Goal: Task Accomplishment & Management: Use online tool/utility

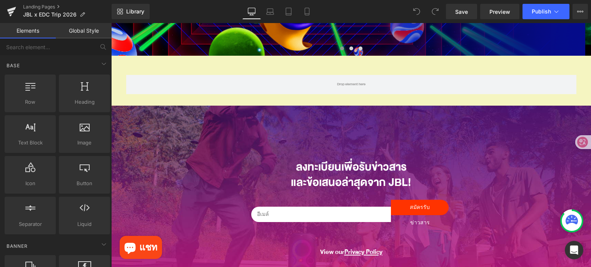
scroll to position [192, 0]
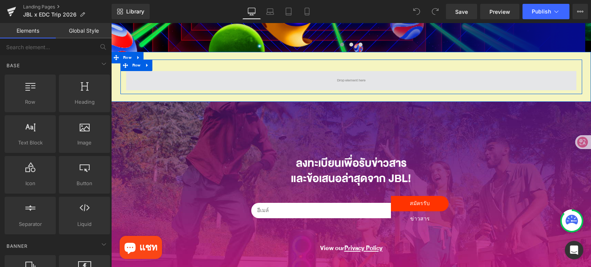
click at [374, 78] on span at bounding box center [351, 80] width 450 height 19
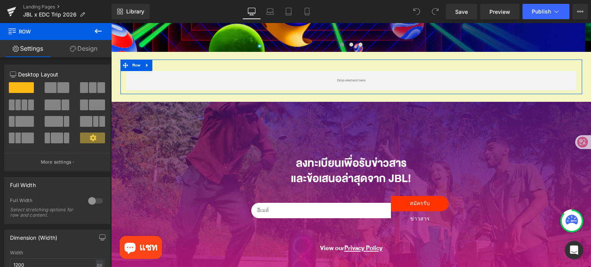
scroll to position [0, 0]
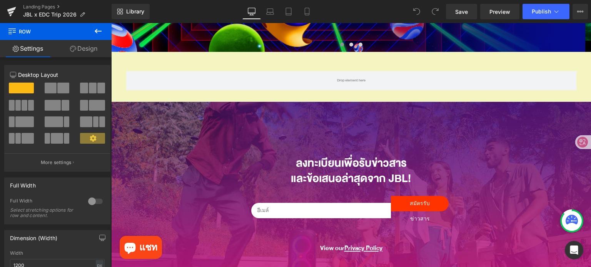
click at [98, 32] on icon at bounding box center [97, 31] width 9 height 9
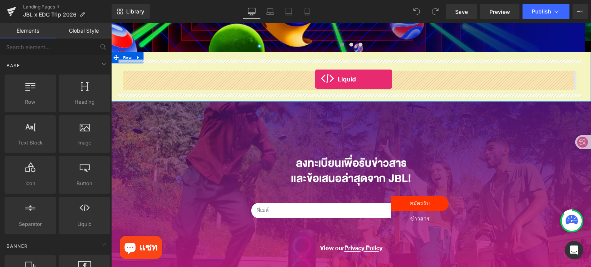
drag, startPoint x: 199, startPoint y: 241, endPoint x: 315, endPoint y: 79, distance: 199.5
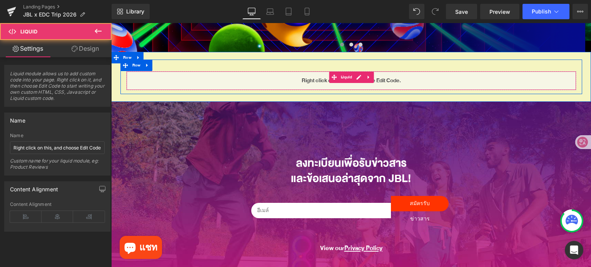
click at [285, 78] on div "Liquid" at bounding box center [351, 80] width 450 height 19
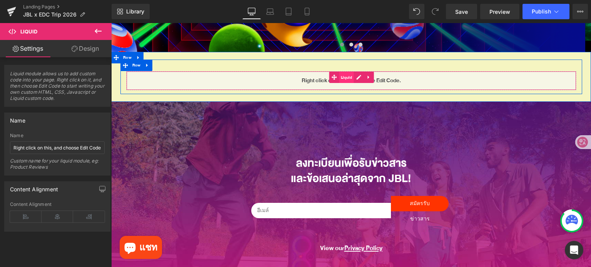
click at [346, 76] on span "Liquid" at bounding box center [346, 78] width 15 height 12
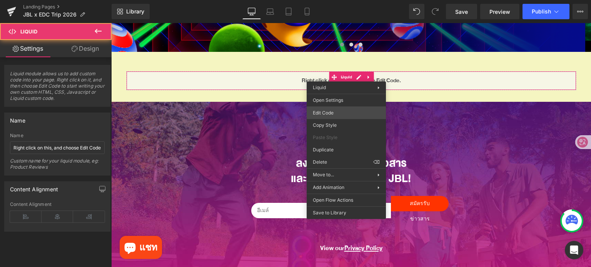
click at [346, 0] on div "Liquid You are previewing how the will restyle your page. You can not edit Elem…" at bounding box center [295, 0] width 591 height 0
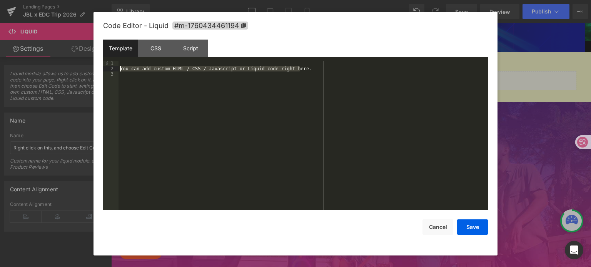
drag, startPoint x: 328, startPoint y: 70, endPoint x: 93, endPoint y: 70, distance: 235.3
click at [93, 70] on body "Liquid You are previewing how the will restyle your page. You can not edit Elem…" at bounding box center [295, 133] width 591 height 267
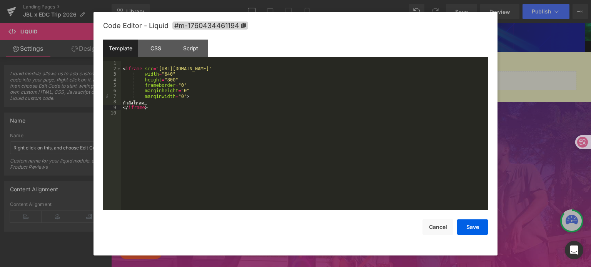
click at [223, 68] on div "< iframe src = "[URL][DOMAIN_NAME]" width = "640" height = "800" frameborder = …" at bounding box center [304, 141] width 366 height 161
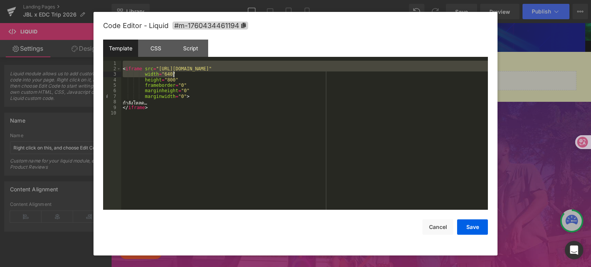
drag, startPoint x: 155, startPoint y: 66, endPoint x: 322, endPoint y: 71, distance: 166.6
click at [322, 71] on div "< iframe src = "[URL][DOMAIN_NAME]" width = "640" height = "800" frameborder = …" at bounding box center [304, 141] width 366 height 161
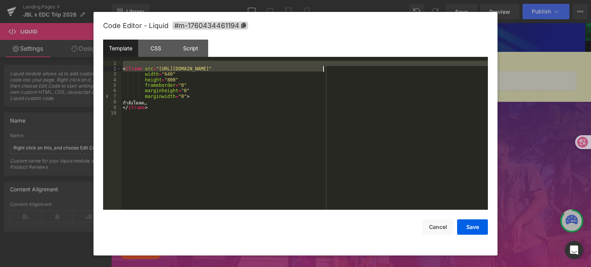
click at [322, 70] on div "< iframe src = "[URL][DOMAIN_NAME]" width = "640" height = "800" frameborder = …" at bounding box center [304, 136] width 366 height 150
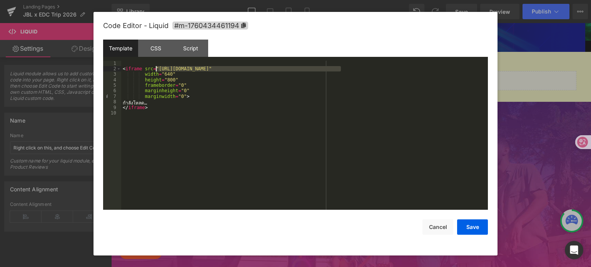
drag, startPoint x: 341, startPoint y: 69, endPoint x: 155, endPoint y: 68, distance: 185.7
click at [155, 68] on div "< iframe src = "[URL][DOMAIN_NAME]" width = "640" height = "800" frameborder = …" at bounding box center [304, 141] width 366 height 161
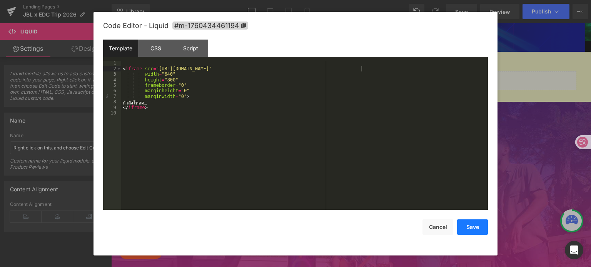
click at [473, 226] on button "Save" at bounding box center [472, 227] width 31 height 15
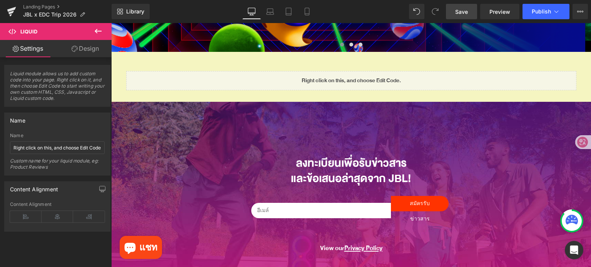
click at [457, 9] on span "Save" at bounding box center [461, 12] width 13 height 8
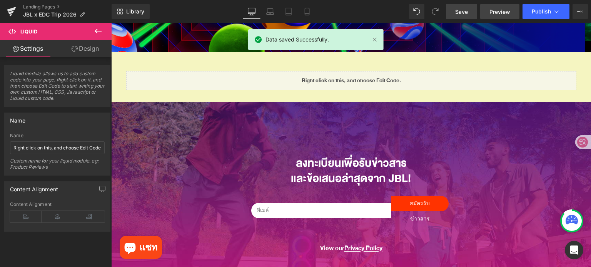
click at [494, 9] on span "Preview" at bounding box center [499, 12] width 21 height 8
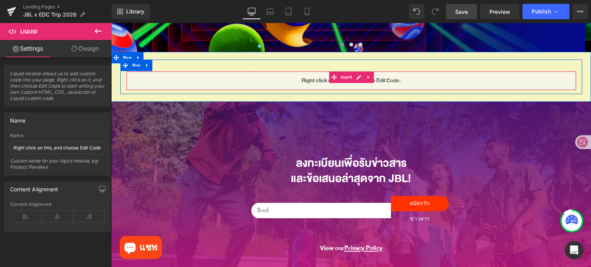
click at [352, 78] on div "Liquid" at bounding box center [351, 80] width 450 height 19
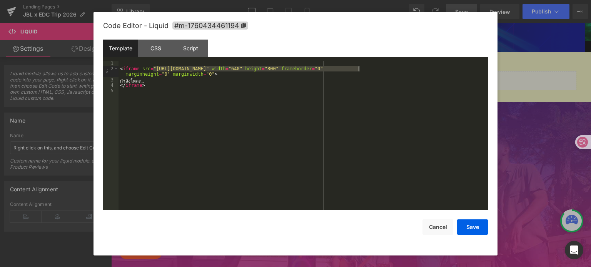
drag, startPoint x: 152, startPoint y: 71, endPoint x: 359, endPoint y: 67, distance: 206.5
click at [359, 67] on div "< iframe src = "[URL][DOMAIN_NAME]" width = "640" height = "800" frameborder = …" at bounding box center [302, 141] width 369 height 161
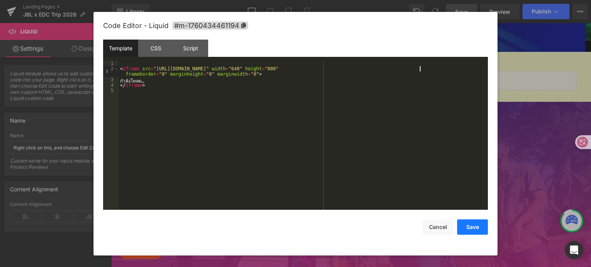
click at [473, 226] on button "Save" at bounding box center [472, 227] width 31 height 15
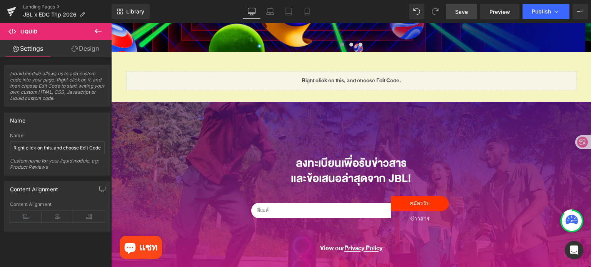
click at [456, 8] on span "Save" at bounding box center [461, 12] width 13 height 8
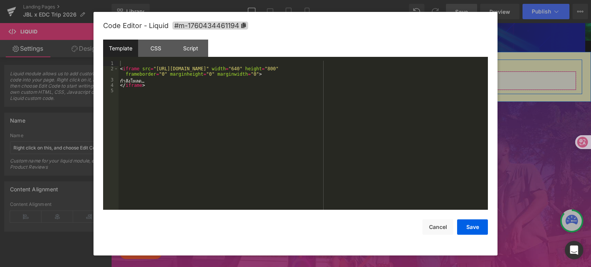
click at [357, 76] on div "Liquid" at bounding box center [351, 80] width 450 height 19
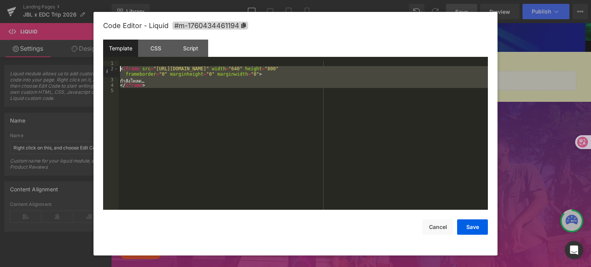
drag, startPoint x: 166, startPoint y: 97, endPoint x: 112, endPoint y: 67, distance: 61.9
click at [112, 67] on pre "1 2 3 4 5 < iframe src = "[URL][DOMAIN_NAME]" width = "640" height = "800" fram…" at bounding box center [295, 136] width 385 height 150
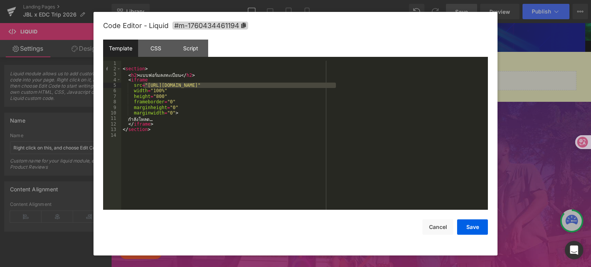
drag, startPoint x: 335, startPoint y: 86, endPoint x: 143, endPoint y: 83, distance: 192.3
click at [143, 83] on div "< section > < h2 > แบบฟอร์มลงทะเบียน </ h2 > < iframe src = "[URL][DOMAIN_NAME]…" at bounding box center [304, 141] width 366 height 161
click at [323, 85] on div "< section > < h2 > แบบฟอร์มลงทะเบียน </ h2 > < iframe src = "[URL][DOMAIN_NAME]…" at bounding box center [304, 136] width 366 height 150
click at [323, 85] on div "< section > < h2 > แบบฟอร์มลงทะเบียน </ h2 > < iframe src = "[URL][DOMAIN_NAME]…" at bounding box center [304, 141] width 366 height 161
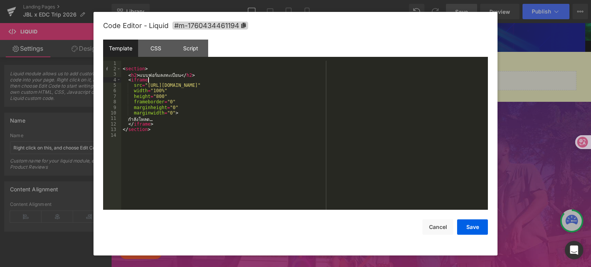
click at [340, 82] on div "< section > < h2 > แบบฟอร์มลงทะเบียน </ h2 > < iframe src = "[URL][DOMAIN_NAME]…" at bounding box center [304, 141] width 366 height 161
drag, startPoint x: 338, startPoint y: 83, endPoint x: 150, endPoint y: 83, distance: 188.8
click at [146, 83] on div "< section > < h2 > แบบฟอร์มลงทะเบียน </ h2 > < iframe src = "[URL][DOMAIN_NAME]…" at bounding box center [304, 141] width 366 height 161
paste textarea
click at [471, 230] on button "Save" at bounding box center [472, 227] width 31 height 15
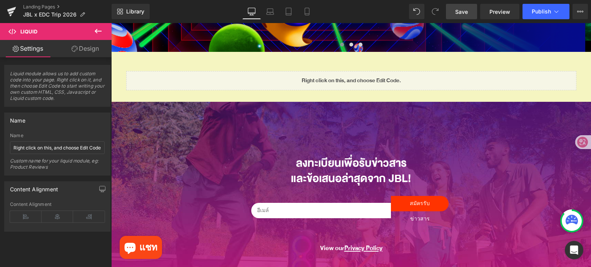
click at [461, 11] on span "Save" at bounding box center [461, 12] width 13 height 8
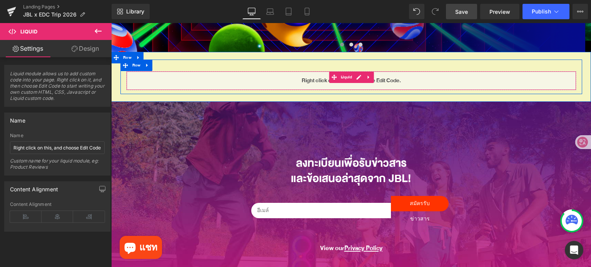
click at [353, 78] on div "Liquid" at bounding box center [351, 80] width 450 height 19
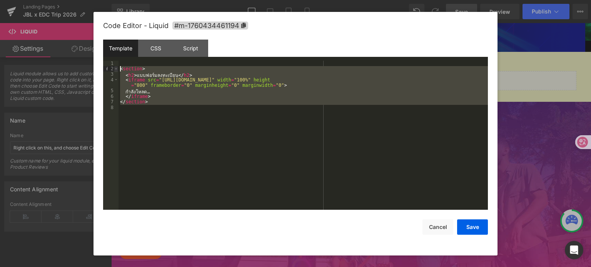
drag, startPoint x: 248, startPoint y: 121, endPoint x: 117, endPoint y: 67, distance: 141.0
click at [117, 67] on pre "1 2 3 4 5 6 7 8 < section > < h2 > แบบฟอร์มลงทะเบียน </ h2 > < iframe src = "[U…" at bounding box center [295, 136] width 385 height 150
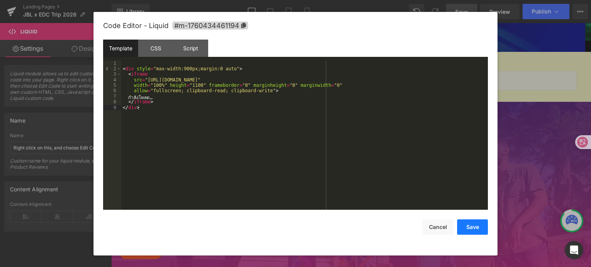
drag, startPoint x: 468, startPoint y: 231, endPoint x: 357, endPoint y: 209, distance: 113.6
click at [468, 231] on button "Save" at bounding box center [472, 227] width 31 height 15
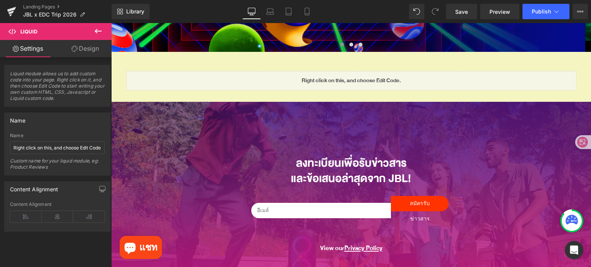
drag, startPoint x: 466, startPoint y: 6, endPoint x: 571, endPoint y: 6, distance: 105.0
click at [466, 7] on link "Save" at bounding box center [461, 11] width 31 height 15
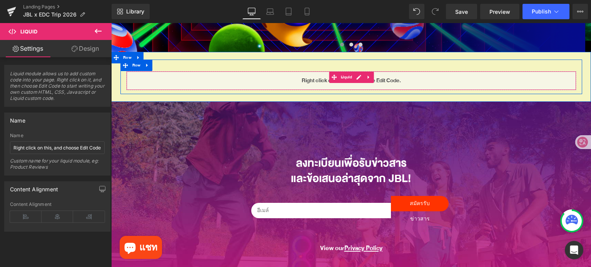
click at [358, 77] on div "Liquid" at bounding box center [351, 80] width 450 height 19
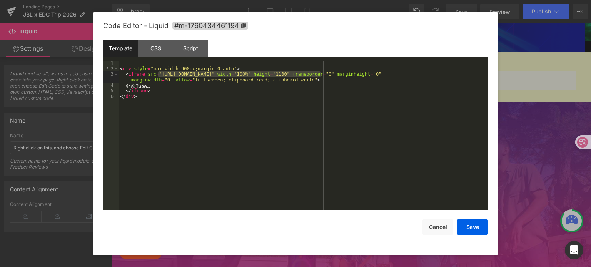
drag, startPoint x: 157, startPoint y: 74, endPoint x: 320, endPoint y: 76, distance: 162.3
click at [320, 76] on div "< div style = "max-width:900px;margin:0 auto" > < iframe src = "[URL][DOMAIN_NA…" at bounding box center [302, 141] width 369 height 161
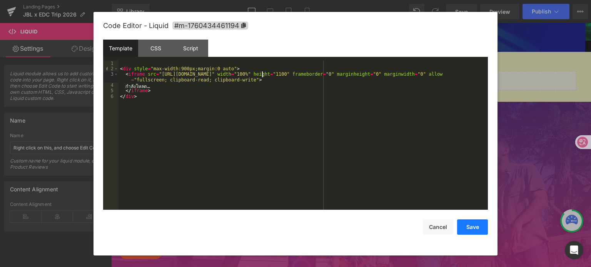
click at [468, 227] on button "Save" at bounding box center [472, 227] width 31 height 15
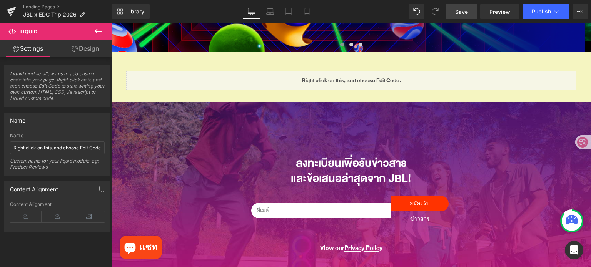
click at [461, 8] on span "Save" at bounding box center [461, 12] width 13 height 8
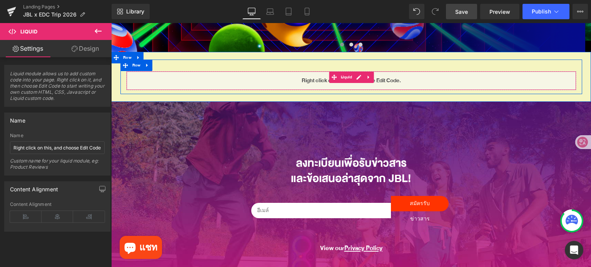
click at [356, 78] on div "Liquid" at bounding box center [351, 80] width 450 height 19
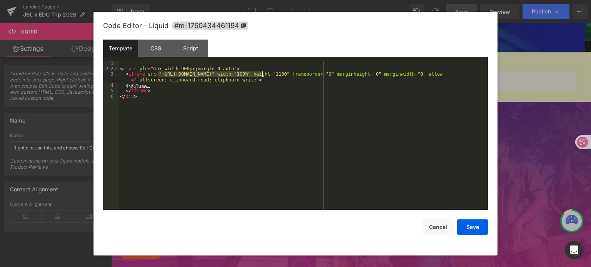
drag, startPoint x: 158, startPoint y: 77, endPoint x: 263, endPoint y: 77, distance: 104.6
click at [263, 77] on div "< div style = "max-width:900px;margin:0 auto" > < iframe src = "[URL][DOMAIN_NA…" at bounding box center [302, 141] width 369 height 161
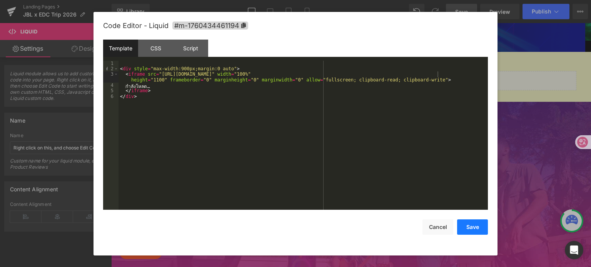
click at [471, 224] on button "Save" at bounding box center [472, 227] width 31 height 15
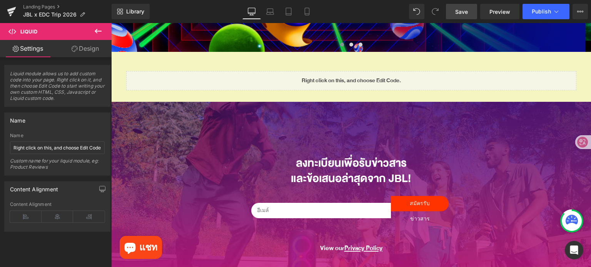
click at [460, 13] on span "Save" at bounding box center [461, 12] width 13 height 8
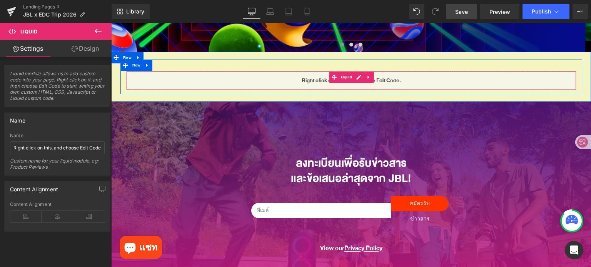
click at [353, 77] on div "Liquid" at bounding box center [351, 80] width 450 height 19
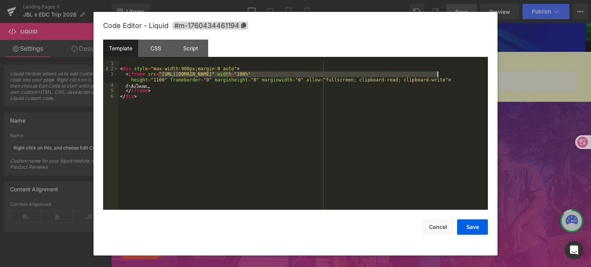
drag, startPoint x: 158, startPoint y: 75, endPoint x: 437, endPoint y: 73, distance: 279.5
click at [437, 73] on div "< div style = "max-width:900px;margin:0 auto" > < iframe src = "[URL][DOMAIN_NA…" at bounding box center [302, 141] width 369 height 161
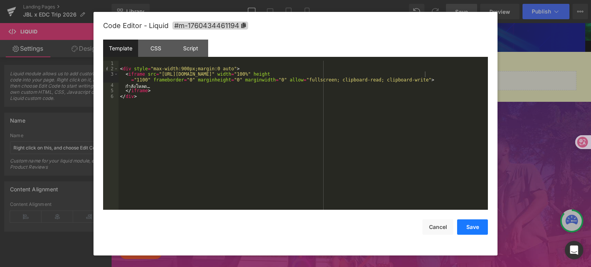
click at [466, 231] on button "Save" at bounding box center [472, 227] width 31 height 15
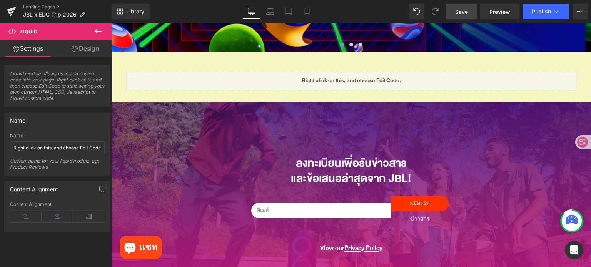
click at [461, 13] on span "Save" at bounding box center [461, 12] width 13 height 8
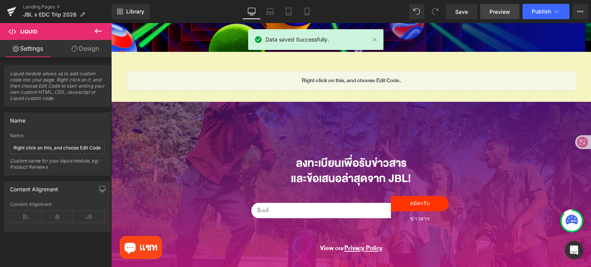
click at [502, 11] on span "Preview" at bounding box center [499, 12] width 21 height 8
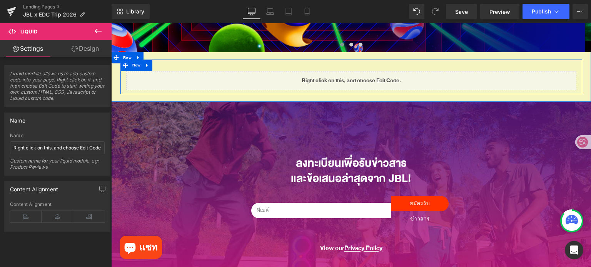
click at [358, 79] on div "Liquid" at bounding box center [351, 80] width 450 height 19
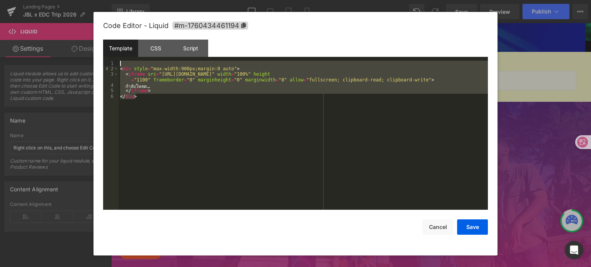
drag, startPoint x: 158, startPoint y: 98, endPoint x: 102, endPoint y: 65, distance: 65.2
click at [102, 65] on div "Code Editor - Liquid #m-1760434461194 Template CSS Script Data 1 2 3 4 5 6 < di…" at bounding box center [295, 134] width 404 height 244
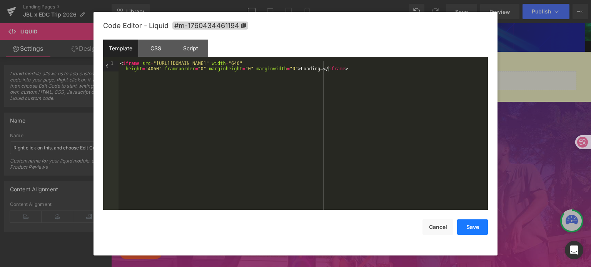
click at [474, 231] on button "Save" at bounding box center [472, 227] width 31 height 15
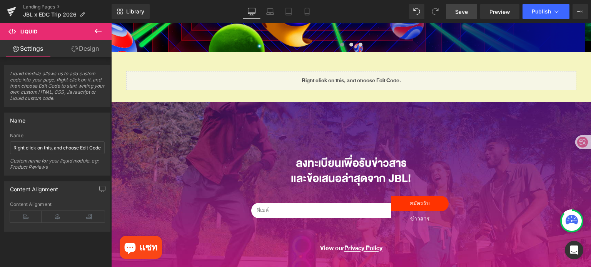
click at [465, 13] on span "Save" at bounding box center [461, 12] width 13 height 8
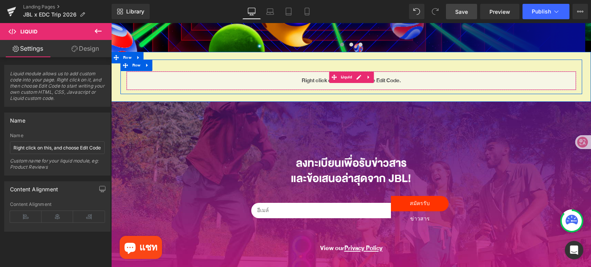
click at [359, 75] on div "Liquid" at bounding box center [351, 80] width 450 height 19
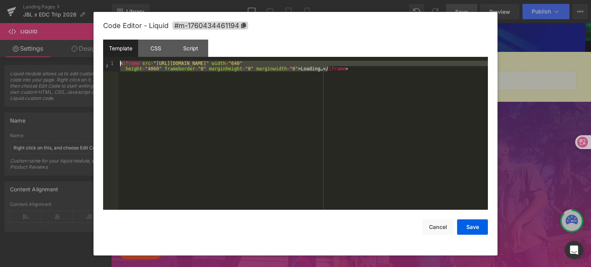
drag, startPoint x: 346, startPoint y: 71, endPoint x: 114, endPoint y: 62, distance: 232.4
click at [114, 62] on pre "1 < iframe src = "[URL][DOMAIN_NAME]" width = "640" height = "4060" frameborder…" at bounding box center [295, 136] width 385 height 150
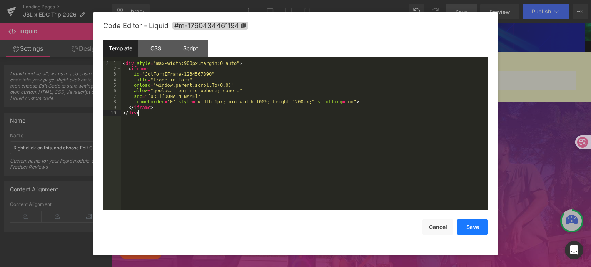
click at [471, 223] on button "Save" at bounding box center [472, 227] width 31 height 15
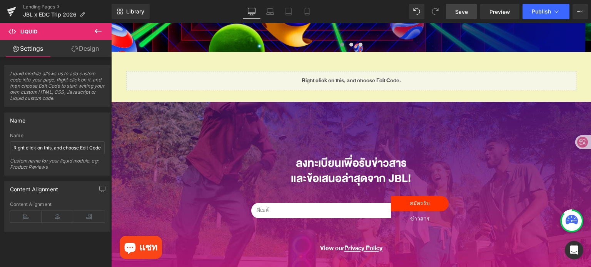
click at [454, 9] on link "Save" at bounding box center [461, 11] width 31 height 15
click at [463, 7] on link "Save" at bounding box center [461, 11] width 31 height 15
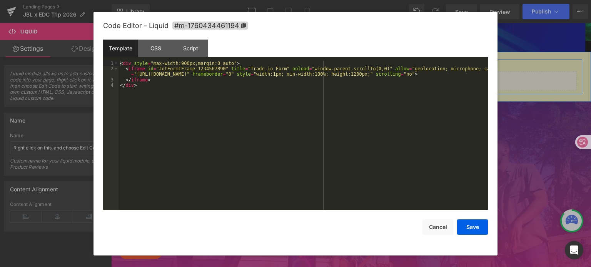
click at [356, 75] on div "Liquid" at bounding box center [351, 80] width 450 height 19
drag, startPoint x: 135, startPoint y: 73, endPoint x: 224, endPoint y: 73, distance: 89.6
click at [224, 73] on div "< div style = "max-width:900px;margin:0 auto" > < iframe id = "JotFormIFrame-12…" at bounding box center [302, 141] width 369 height 161
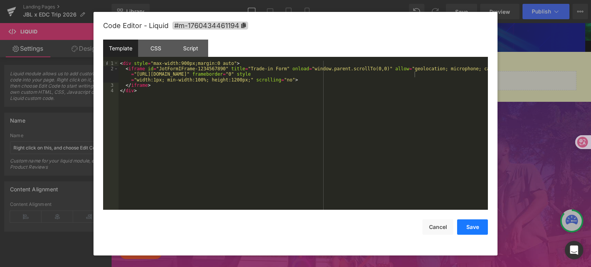
click at [478, 223] on button "Save" at bounding box center [472, 227] width 31 height 15
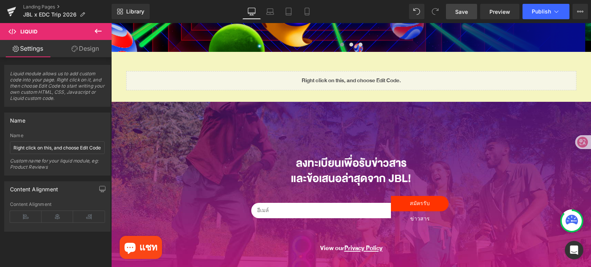
click at [455, 10] on span "Save" at bounding box center [461, 12] width 13 height 8
click at [468, 10] on span "Save" at bounding box center [461, 12] width 13 height 8
click at [451, 13] on link "Save" at bounding box center [461, 11] width 31 height 15
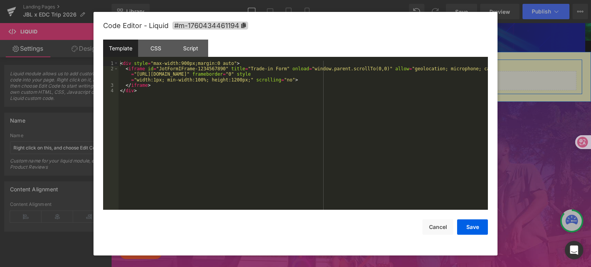
click at [355, 79] on div "Liquid" at bounding box center [351, 80] width 450 height 19
drag, startPoint x: 128, startPoint y: 68, endPoint x: 141, endPoint y: 72, distance: 14.4
click at [146, 72] on div "< div style = "max-width:900px;margin:0 auto" > < iframe id = "JotFormIFrame-12…" at bounding box center [302, 141] width 369 height 161
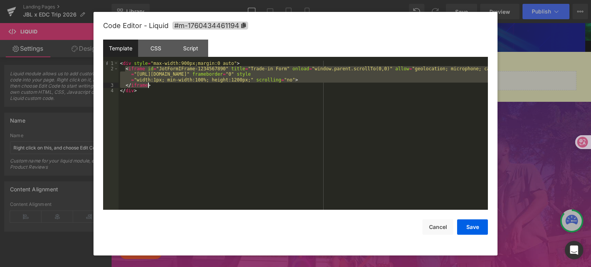
drag, startPoint x: 126, startPoint y: 68, endPoint x: 159, endPoint y: 85, distance: 37.1
click at [159, 85] on div "< div style = "max-width:900px;margin:0 auto" > < iframe id = "JotFormIFrame-12…" at bounding box center [302, 141] width 369 height 161
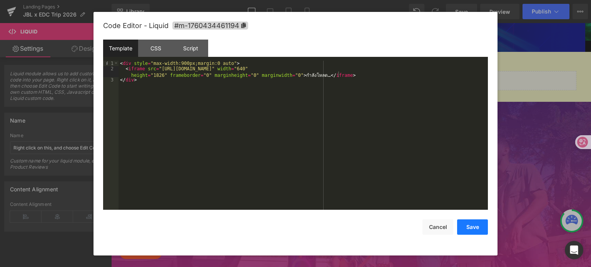
click at [466, 230] on button "Save" at bounding box center [472, 227] width 31 height 15
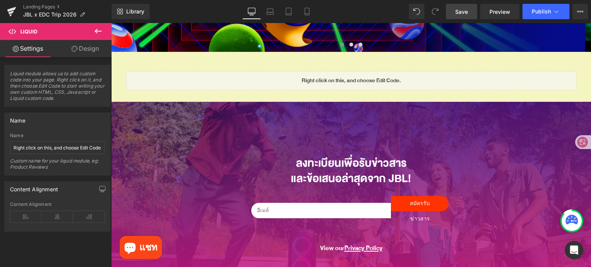
click at [456, 12] on span "Save" at bounding box center [461, 12] width 13 height 8
